Goal: Information Seeking & Learning: Understand process/instructions

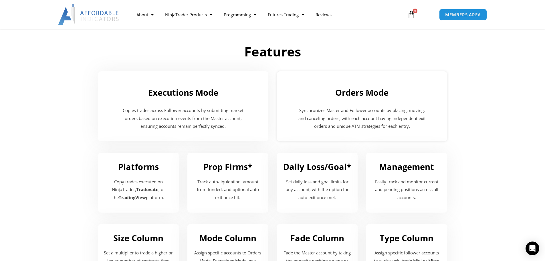
scroll to position [544, 0]
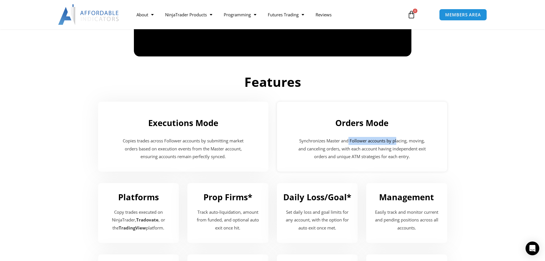
drag, startPoint x: 349, startPoint y: 141, endPoint x: 398, endPoint y: 142, distance: 48.7
click at [398, 142] on p "Synchronizes Master and Follower accounts by placing, moving, and canceling ord…" at bounding box center [362, 149] width 130 height 24
click at [318, 147] on p "Synchronizes Master and Follower accounts by placing, moving, and canceling ord…" at bounding box center [362, 149] width 130 height 24
click at [382, 152] on p "Synchronizes Master and Follower accounts by placing, moving, and canceling ord…" at bounding box center [362, 149] width 130 height 24
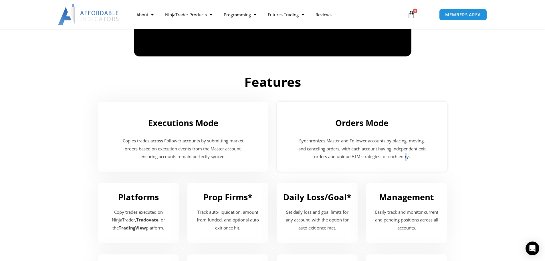
click at [408, 159] on p "Synchronizes Master and Follower accounts by placing, moving, and canceling ord…" at bounding box center [362, 149] width 130 height 24
click at [361, 157] on p "Synchronizes Master and Follower accounts by placing, moving, and canceling ord…" at bounding box center [362, 149] width 130 height 24
click at [337, 157] on p "Synchronizes Master and Follower accounts by placing, moving, and canceling ord…" at bounding box center [362, 149] width 130 height 24
drag, startPoint x: 324, startPoint y: 159, endPoint x: 345, endPoint y: 158, distance: 20.3
click at [329, 157] on p "Synchronizes Master and Follower accounts by placing, moving, and canceling ord…" at bounding box center [362, 149] width 130 height 24
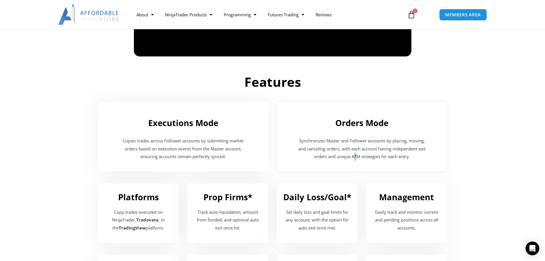
click at [356, 159] on p "Synchronizes Master and Follower accounts by placing, moving, and canceling ord…" at bounding box center [362, 149] width 130 height 24
click at [374, 155] on p "Synchronizes Master and Follower accounts by placing, moving, and canceling ord…" at bounding box center [362, 149] width 130 height 24
click at [366, 131] on div "Orders Mode" at bounding box center [362, 120] width 159 height 21
click at [369, 124] on h2 "Orders Mode" at bounding box center [362, 122] width 159 height 11
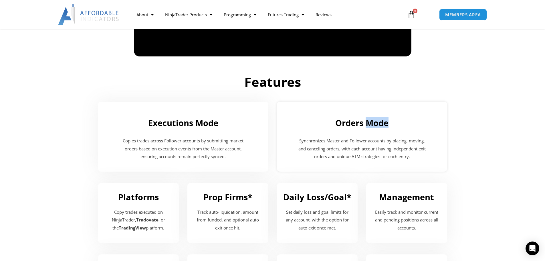
click at [394, 129] on div "Orders Mode" at bounding box center [362, 120] width 159 height 21
click at [365, 120] on h2 "Orders Mode" at bounding box center [362, 122] width 159 height 11
click at [366, 120] on h2 "Orders Mode" at bounding box center [362, 122] width 159 height 11
click at [345, 123] on h2 "Orders Mode" at bounding box center [362, 122] width 159 height 11
click at [343, 126] on h2 "Orders Mode" at bounding box center [362, 122] width 159 height 11
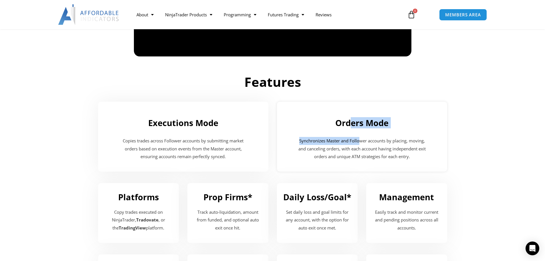
click at [366, 144] on div "Orders Mode Synchronizes Master and Follower accounts by placing, moving, and c…" at bounding box center [362, 137] width 170 height 70
click at [385, 165] on div "Orders Mode Synchronizes Master and Follower accounts by placing, moving, and c…" at bounding box center [362, 137] width 170 height 70
drag, startPoint x: 385, startPoint y: 164, endPoint x: 376, endPoint y: 162, distance: 9.8
click at [385, 164] on div "Orders Mode Synchronizes Master and Follower accounts by placing, moving, and c…" at bounding box center [362, 137] width 170 height 70
click at [363, 154] on p "Synchronizes Master and Follower accounts by placing, moving, and canceling ord…" at bounding box center [362, 149] width 130 height 24
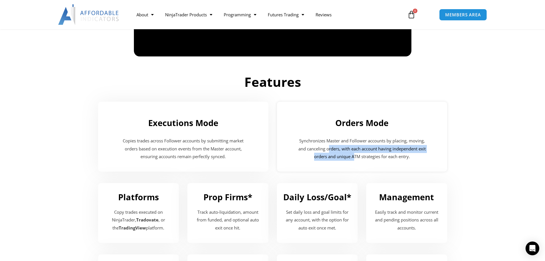
drag, startPoint x: 353, startPoint y: 154, endPoint x: 328, endPoint y: 152, distance: 24.9
click at [328, 152] on p "Synchronizes Master and Follower accounts by placing, moving, and canceling ord…" at bounding box center [362, 149] width 130 height 24
click at [322, 147] on p "Synchronizes Master and Follower accounts by placing, moving, and canceling ord…" at bounding box center [362, 149] width 130 height 24
drag, startPoint x: 321, startPoint y: 148, endPoint x: 342, endPoint y: 147, distance: 20.6
click at [324, 147] on p "Synchronizes Master and Follower accounts by placing, moving, and canceling ord…" at bounding box center [362, 149] width 130 height 24
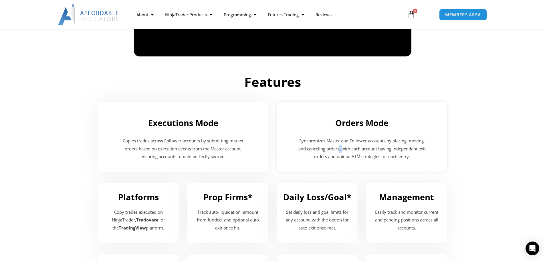
click at [342, 147] on p "Synchronizes Master and Follower accounts by placing, moving, and canceling ord…" at bounding box center [362, 149] width 130 height 24
click at [380, 161] on p "Synchronizes Master and Follower accounts by placing, moving, and canceling ord…" at bounding box center [362, 149] width 130 height 24
click at [380, 152] on p "Synchronizes Master and Follower accounts by placing, moving, and canceling ord…" at bounding box center [362, 149] width 130 height 24
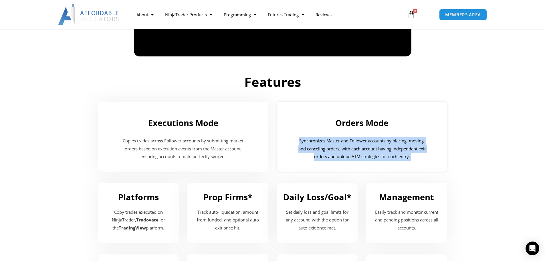
click at [380, 152] on p "Synchronizes Master and Follower accounts by placing, moving, and canceling ord…" at bounding box center [362, 149] width 130 height 24
click at [410, 161] on div "Synchronizes Master and Follower accounts by placing, moving, and canceling ord…" at bounding box center [362, 150] width 159 height 26
